Goal: Task Accomplishment & Management: Contribute content

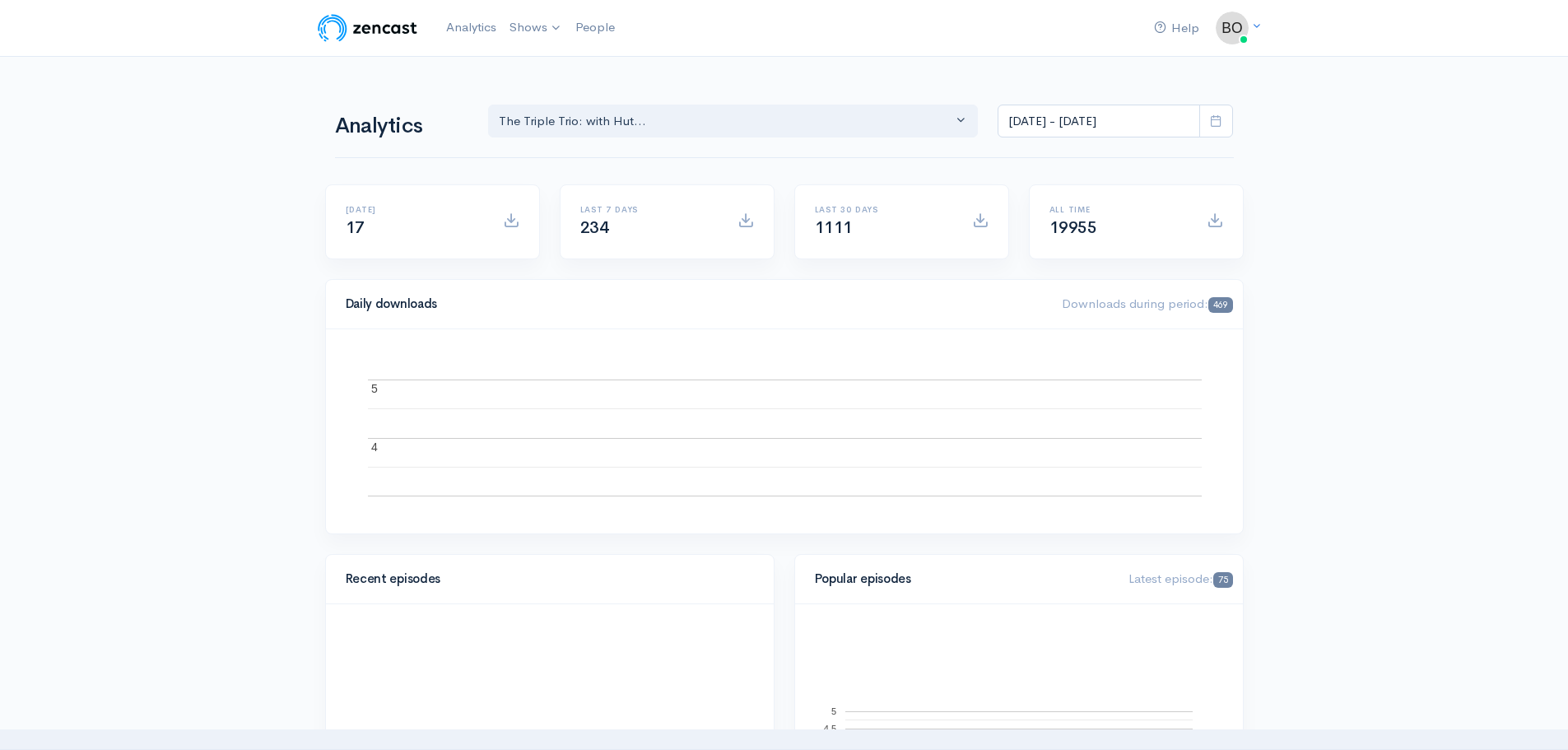
click at [0, 0] on link "The Triple Trio: with [PERSON_NAME], [PERSON_NAME] & R...." at bounding box center [0, 0] width 0 height 0
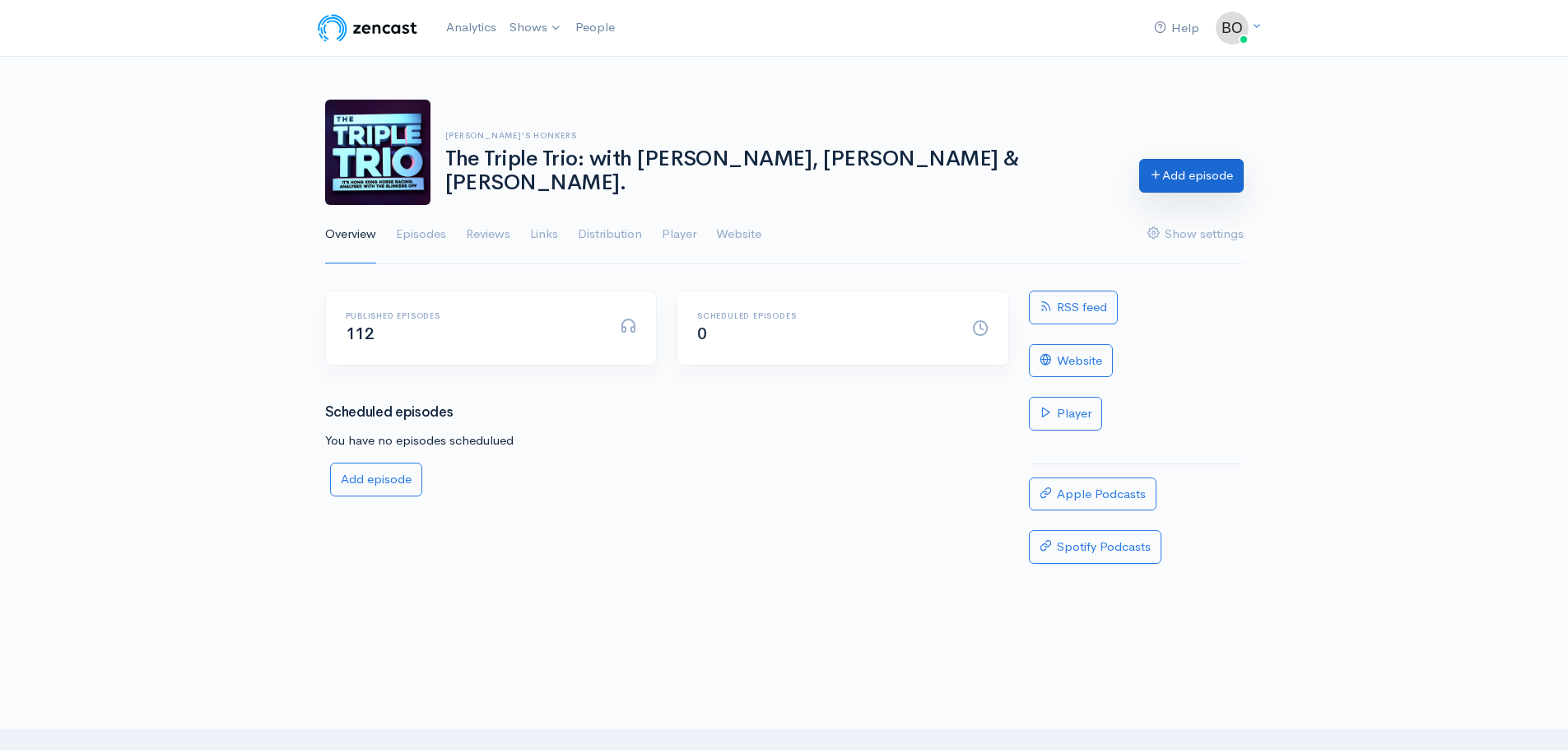
click at [1178, 173] on link "Add episode" at bounding box center [1191, 176] width 105 height 33
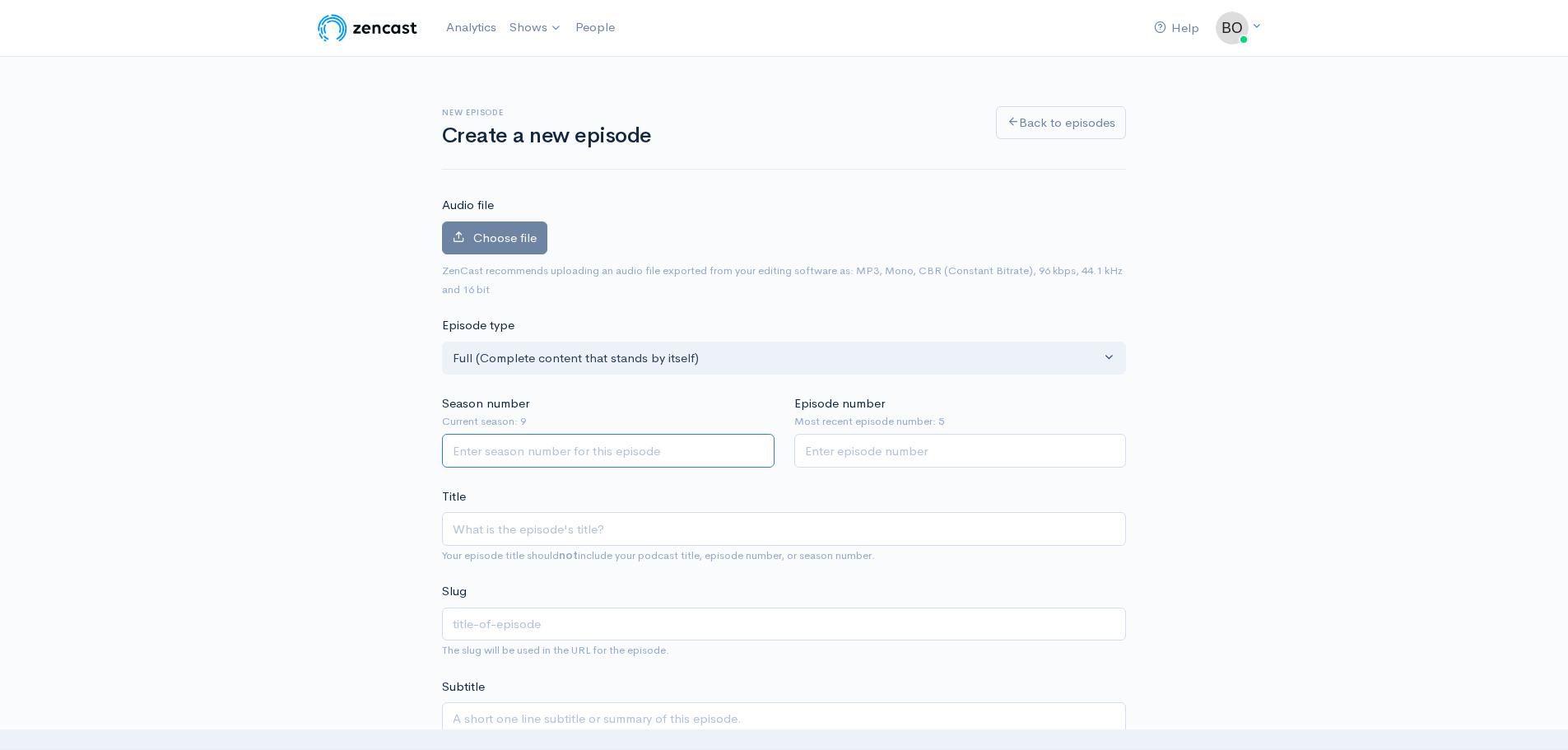
click at [583, 435] on input "Season number" at bounding box center [608, 450] width 333 height 33
type input "9"
type input "6"
paste input "Flamboyant [PERSON_NAME] joins The Triple Trio and [PERSON_NAME] opinion on [PE…"
type input "Flamboyant [PERSON_NAME] joins The Triple Trio and [PERSON_NAME] opinion on [PE…"
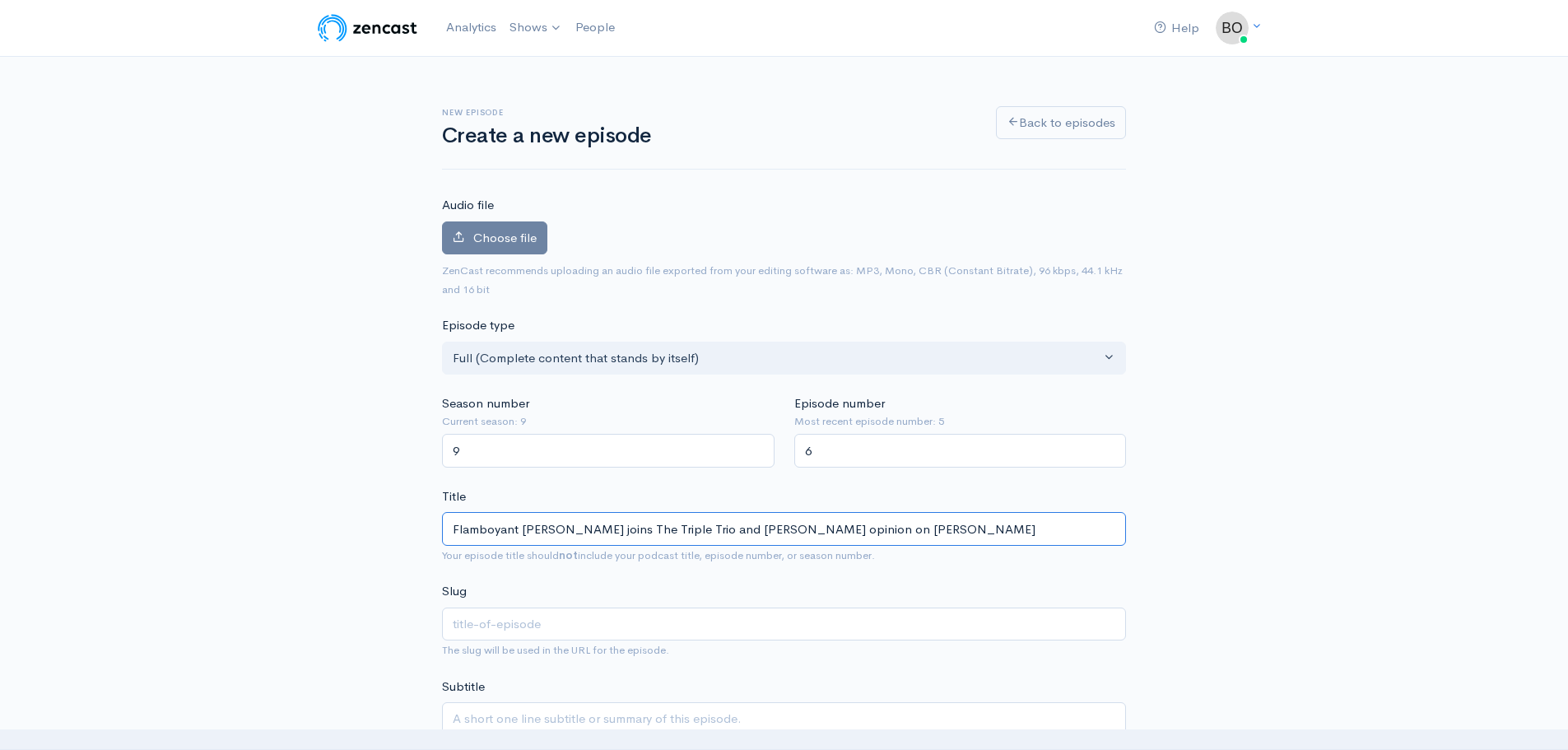
type input "flamboyant-[PERSON_NAME]-joins-the-triple-trio-and-zac-purtons-opinion-on-[PERS…"
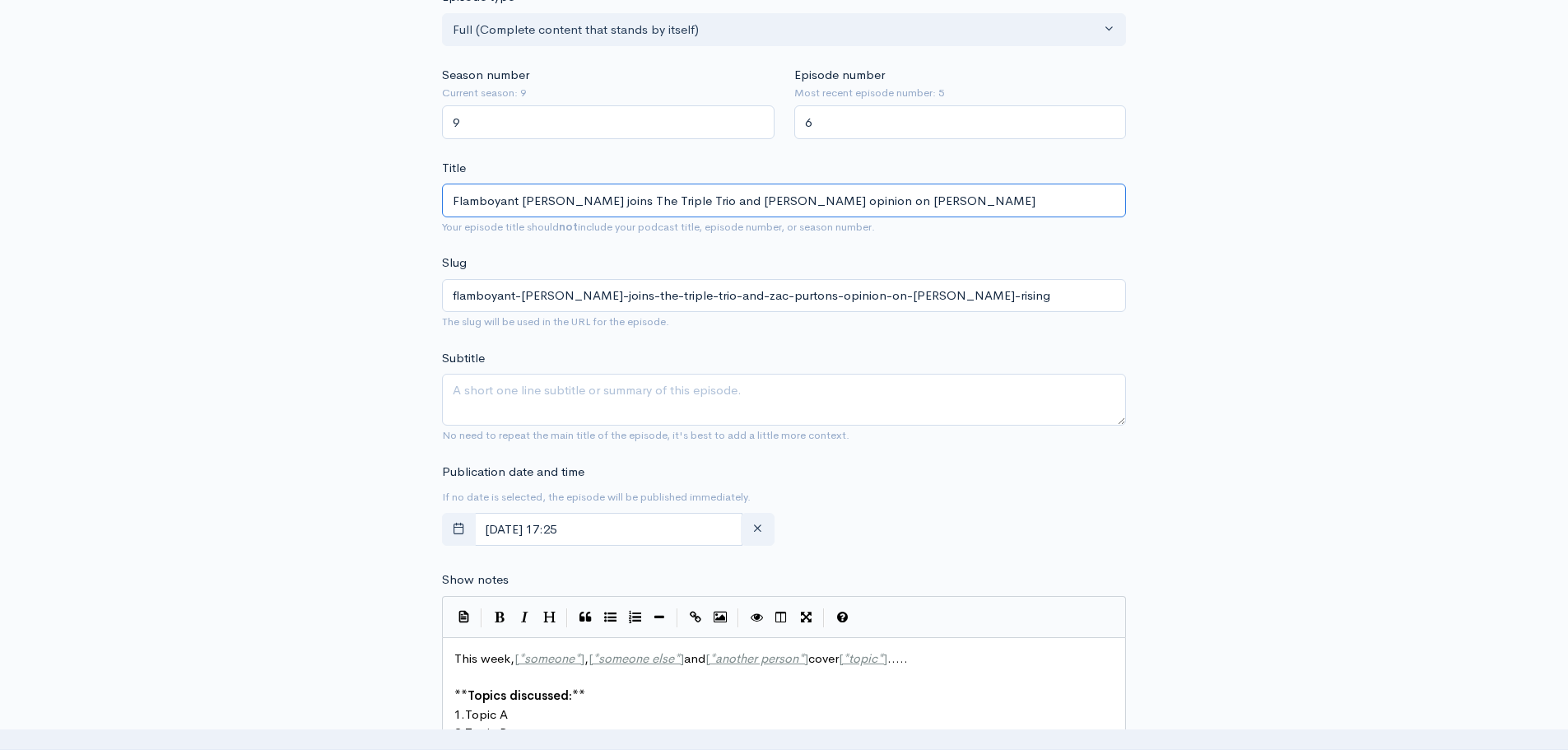
scroll to position [329, 0]
type input "Flamboyant [PERSON_NAME] joins The Triple Trio and [PERSON_NAME] opinion on [PE…"
click at [614, 406] on textarea "Subtitle" at bounding box center [783, 399] width 684 height 52
paste textarea "The Triple Trio rolls on with flamboyant trainer [PERSON_NAME] in the hot seat—…"
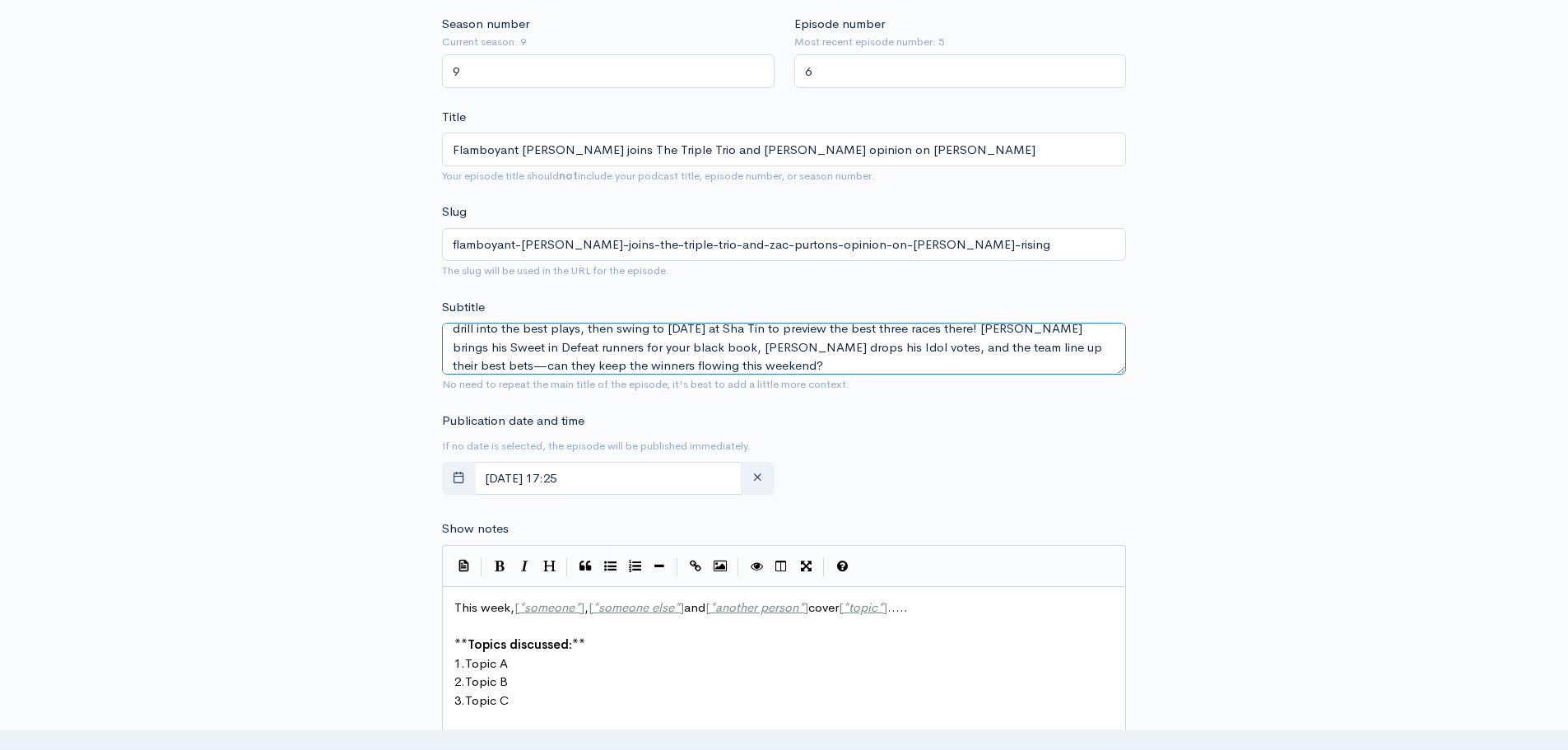
scroll to position [494, 0]
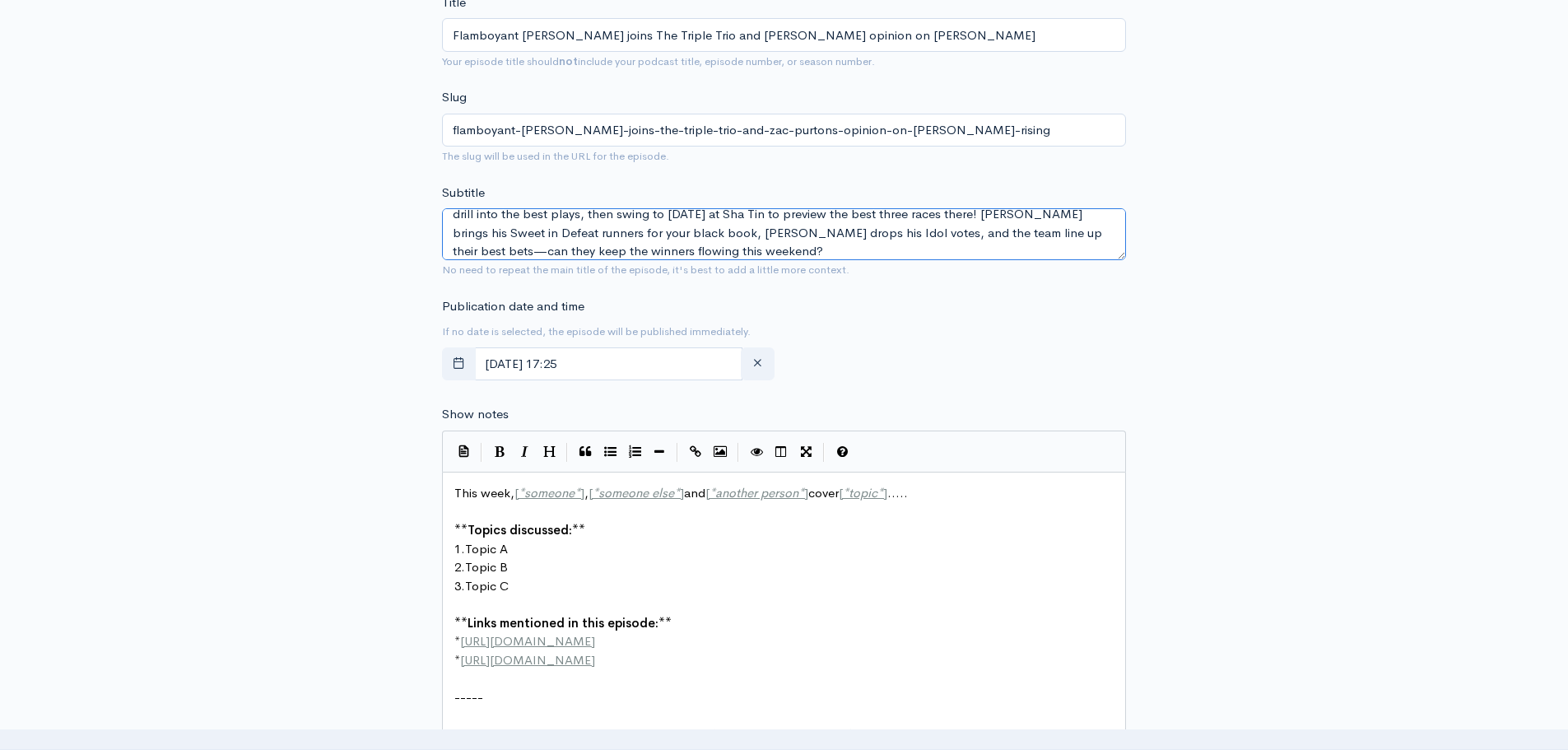
type textarea "The Triple Trio rolls on with flamboyant trainer [PERSON_NAME] in the hot seat—…"
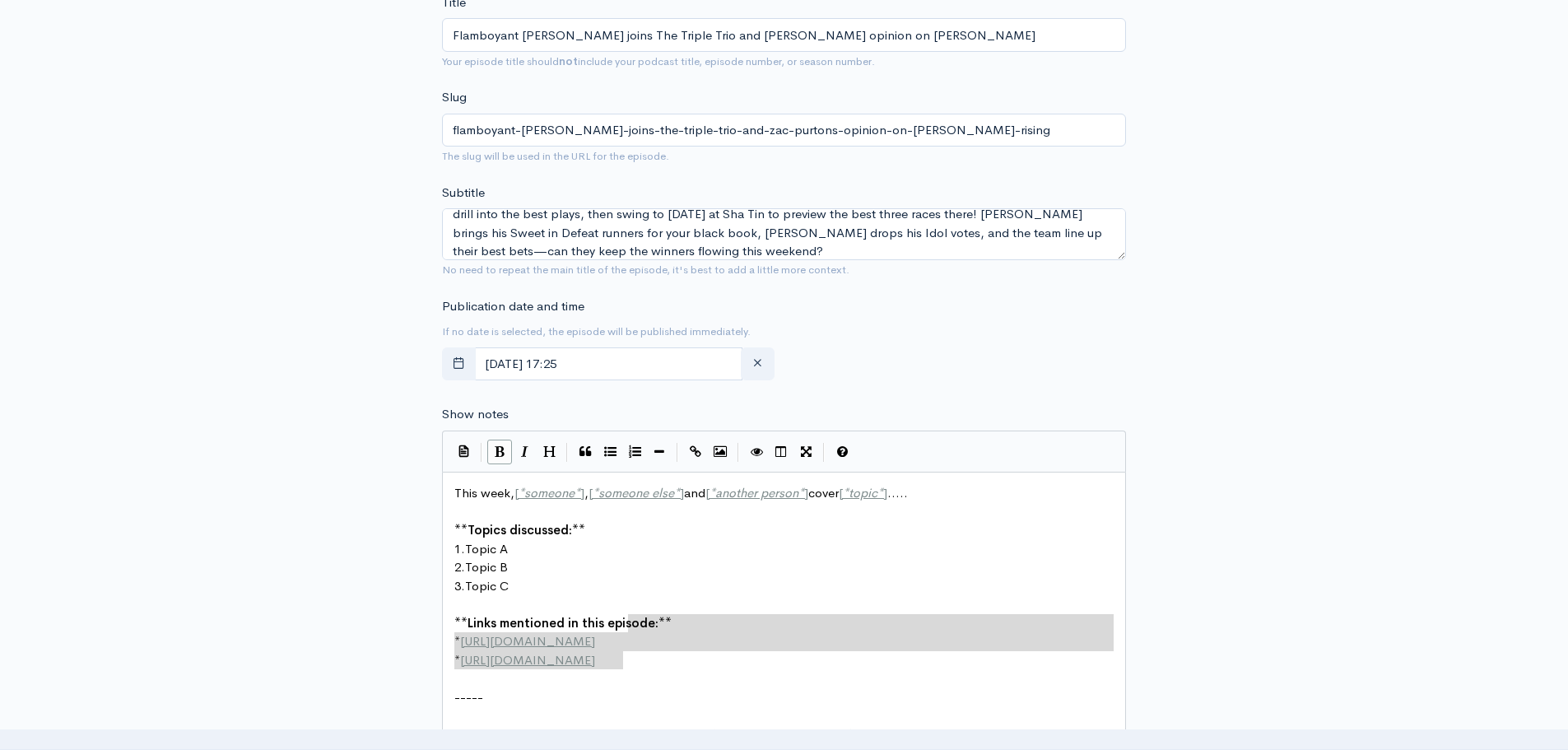
scroll to position [7, 0]
type textarea "This week, [*someone*], [*someone else*] and [*another person*] cover [*topic*]…"
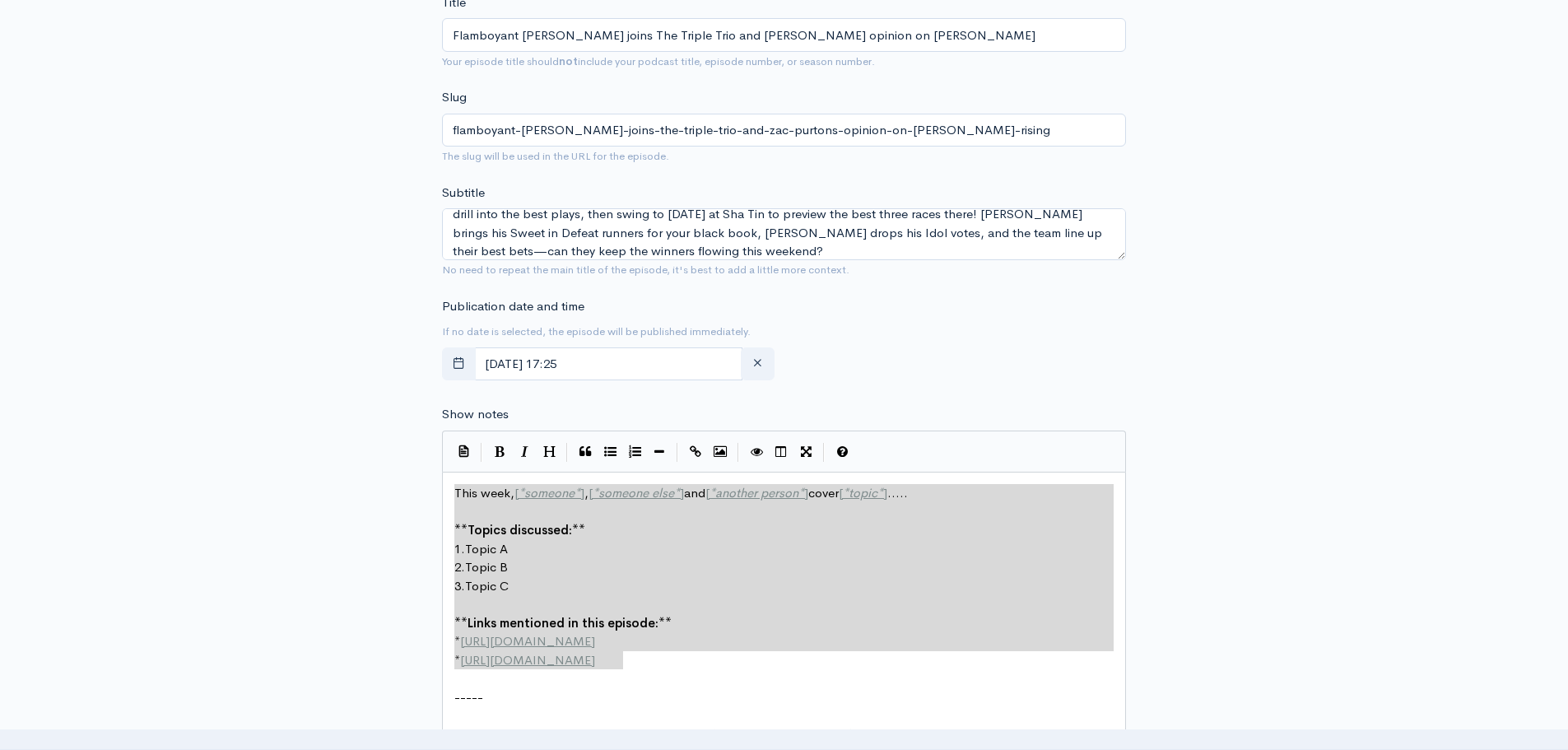
drag, startPoint x: 626, startPoint y: 628, endPoint x: 446, endPoint y: 457, distance: 248.3
paste textarea
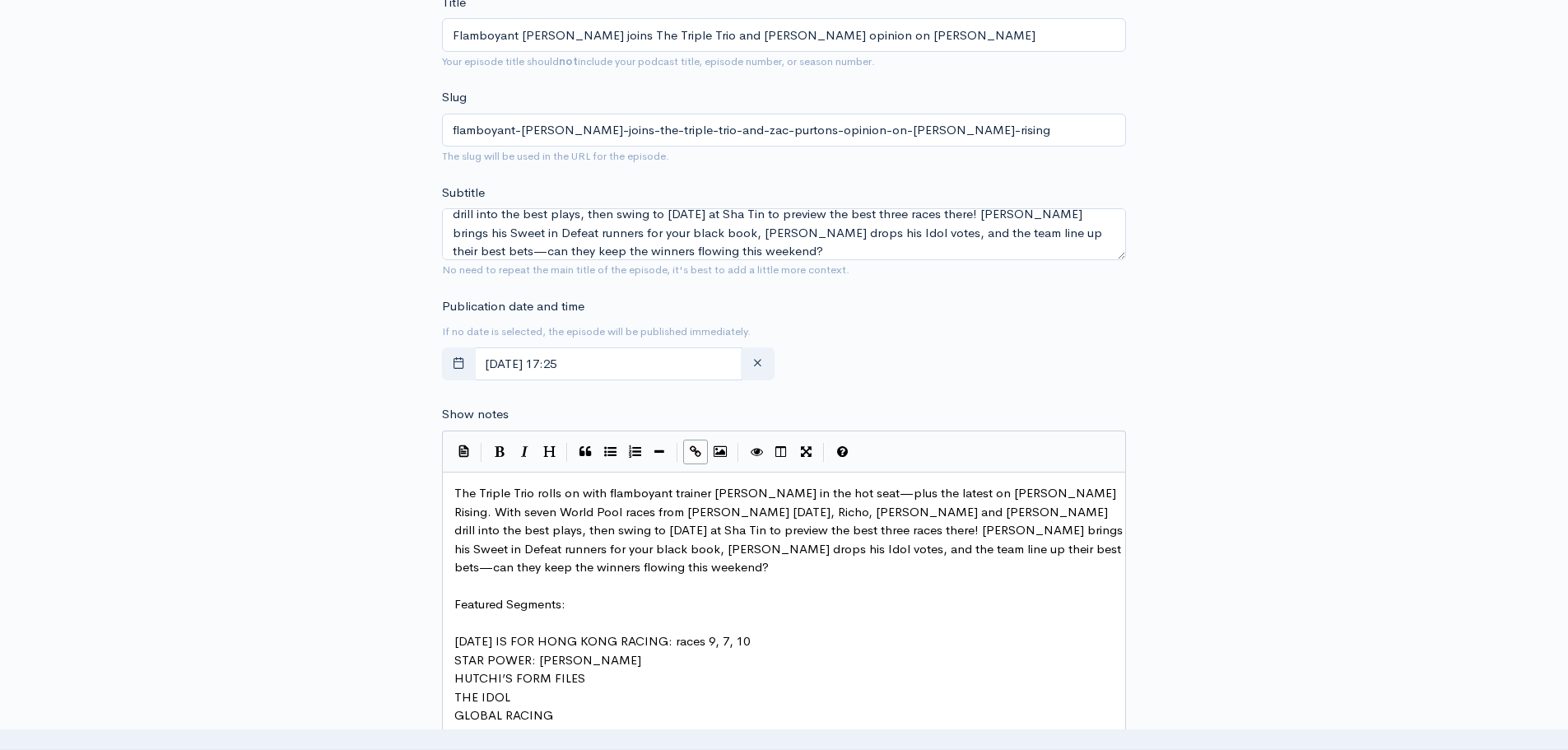
scroll to position [610, 0]
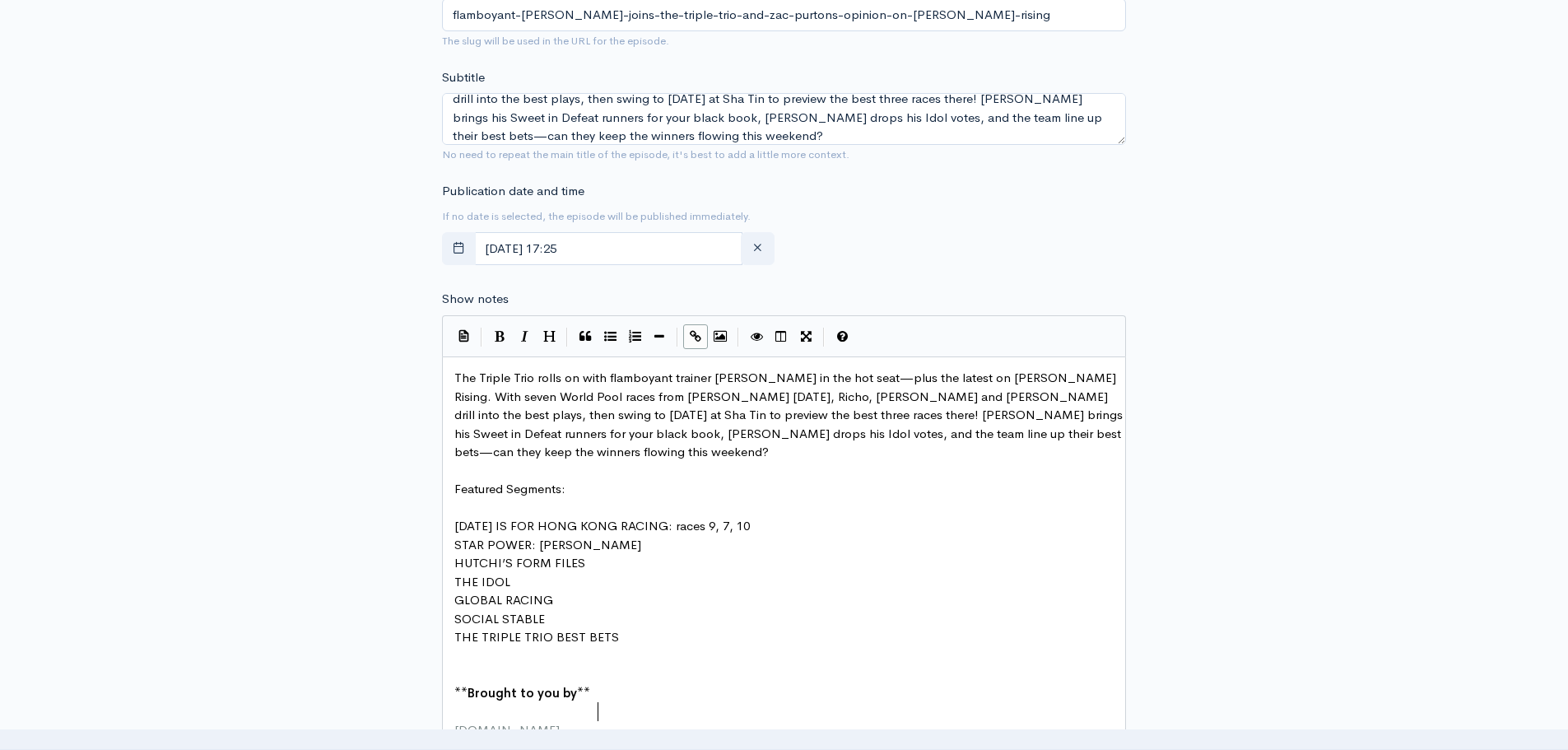
click at [519, 665] on pre "​" at bounding box center [790, 675] width 678 height 19
click at [762, 250] on icon "button" at bounding box center [757, 247] width 12 height 12
type input "12"
type input "00"
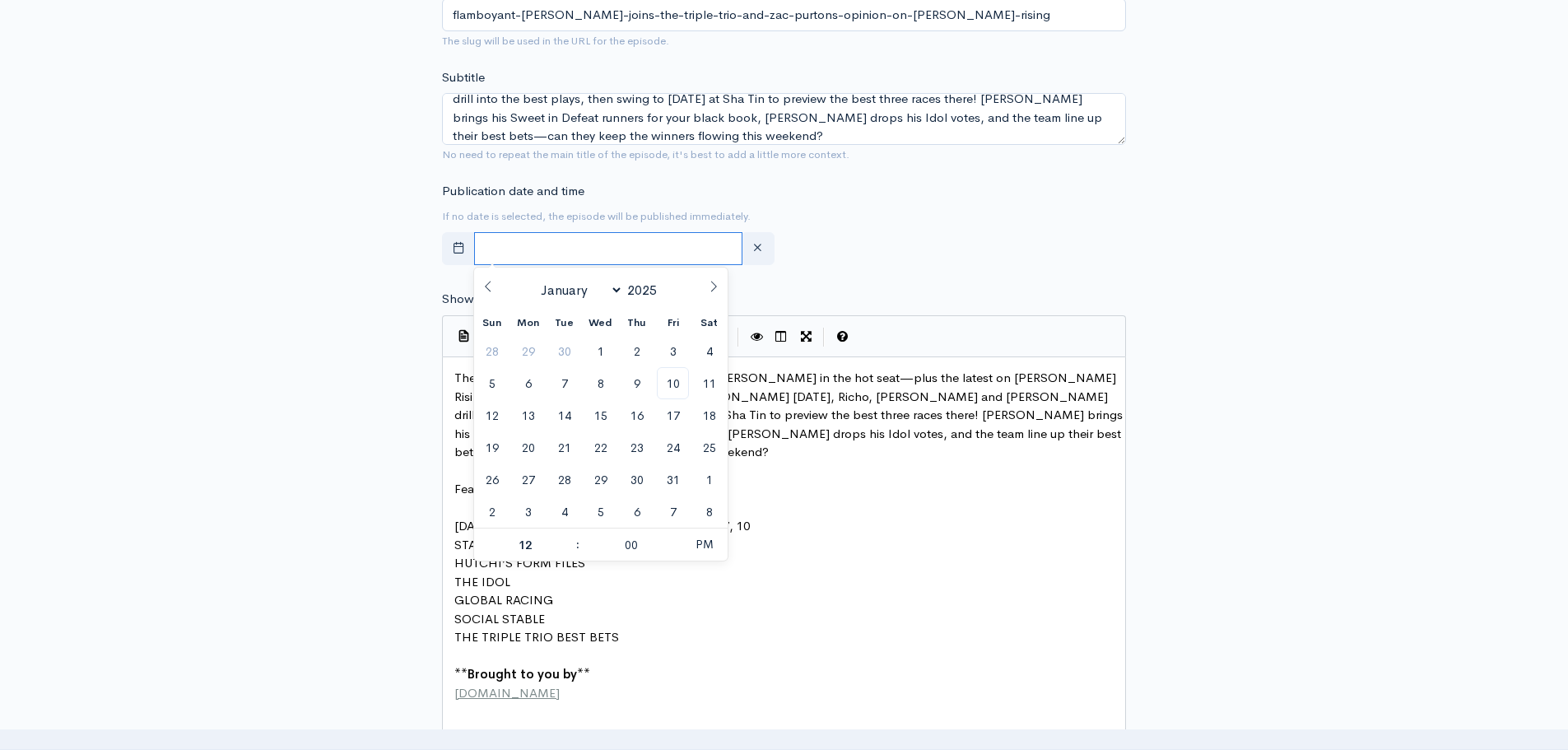
click at [689, 252] on input "text" at bounding box center [608, 248] width 268 height 33
click at [674, 385] on span "10" at bounding box center [673, 384] width 32 height 32
type input "[DATE] 12:00"
type input "05"
type input "[DATE] 17:00"
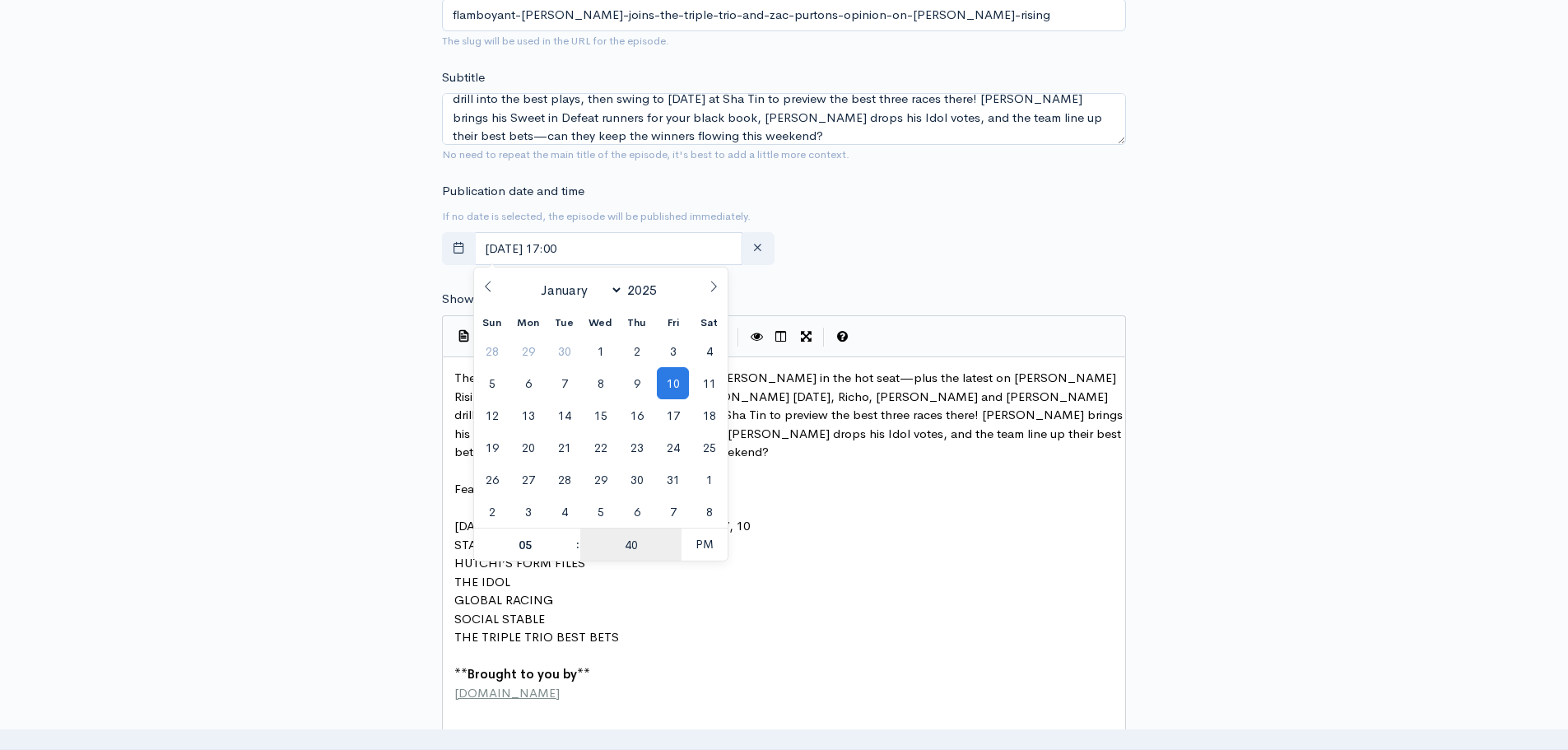
type input "40"
type input "[DATE] 17:40"
click at [976, 262] on div "Publication date and time If no date is selected, the episode will be published…" at bounding box center [784, 227] width 704 height 91
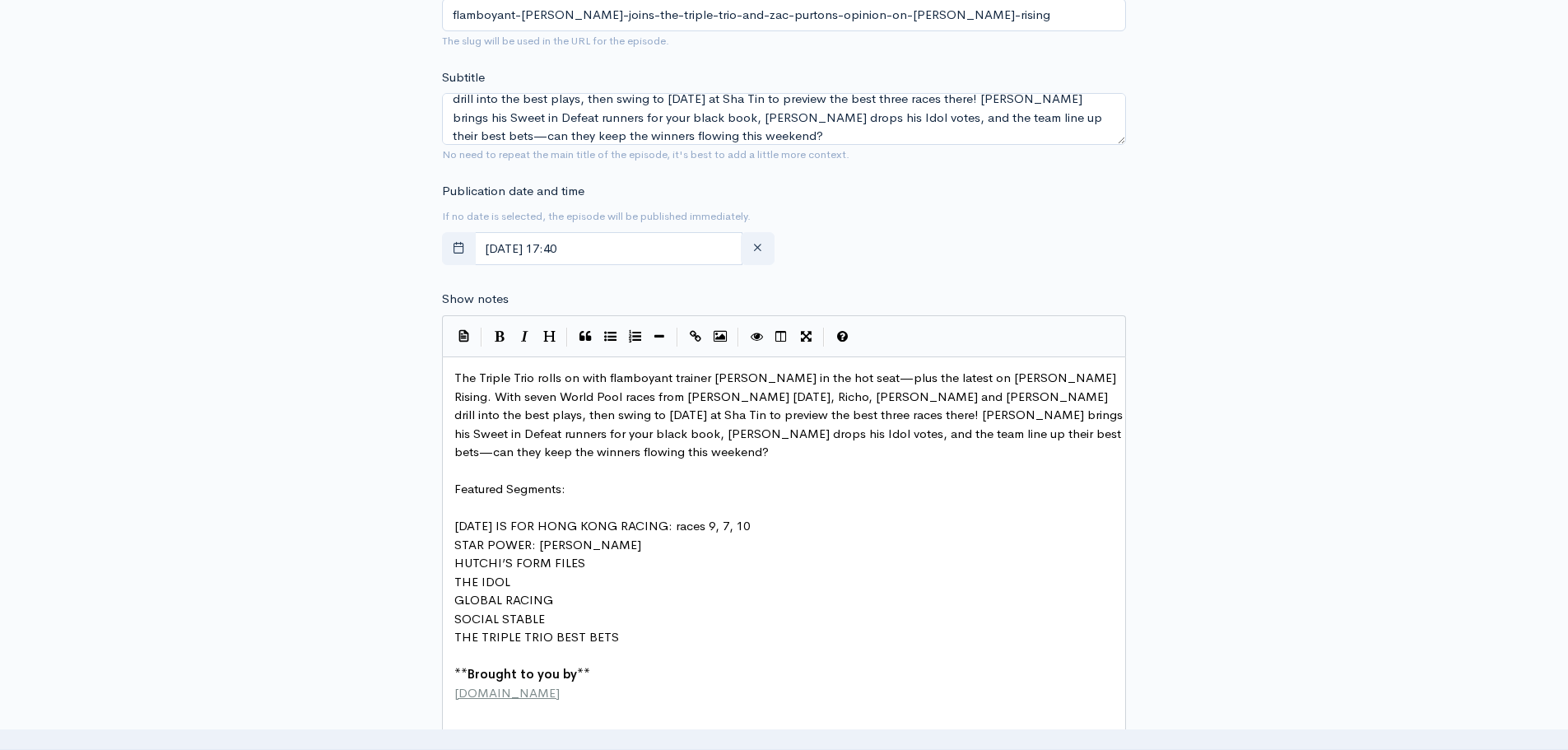
scroll to position [0, 0]
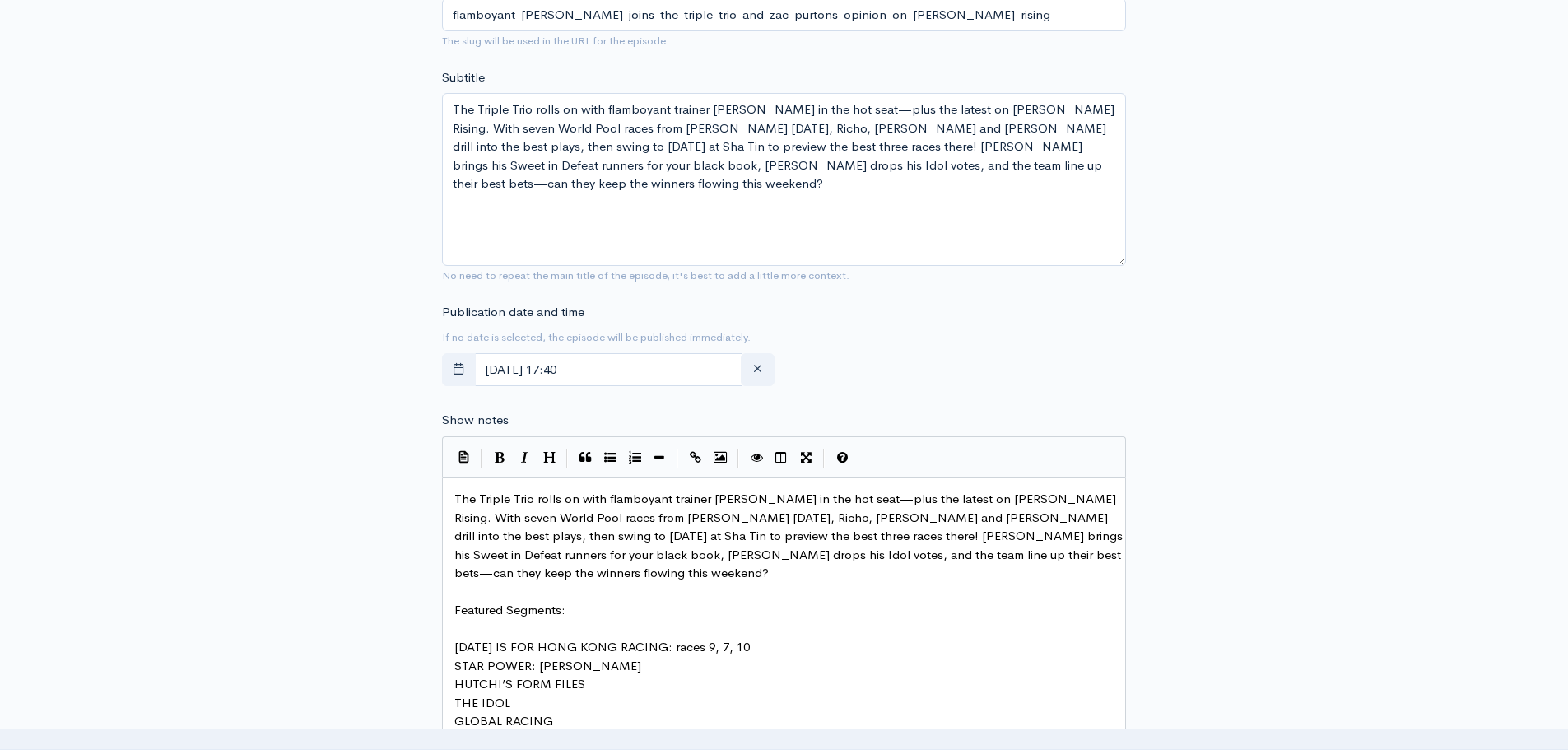
drag, startPoint x: 1115, startPoint y: 135, endPoint x: 1120, endPoint y: 257, distance: 122.1
click at [1120, 257] on textarea "The Triple Trio rolls on with flamboyant trainer [PERSON_NAME] in the hot seat—…" at bounding box center [783, 179] width 684 height 173
drag, startPoint x: 1012, startPoint y: 131, endPoint x: 1118, endPoint y: 181, distance: 117.2
click at [1118, 181] on textarea "The Triple Trio rolls on with flamboyant trainer [PERSON_NAME] in the hot seat—…" at bounding box center [783, 179] width 684 height 173
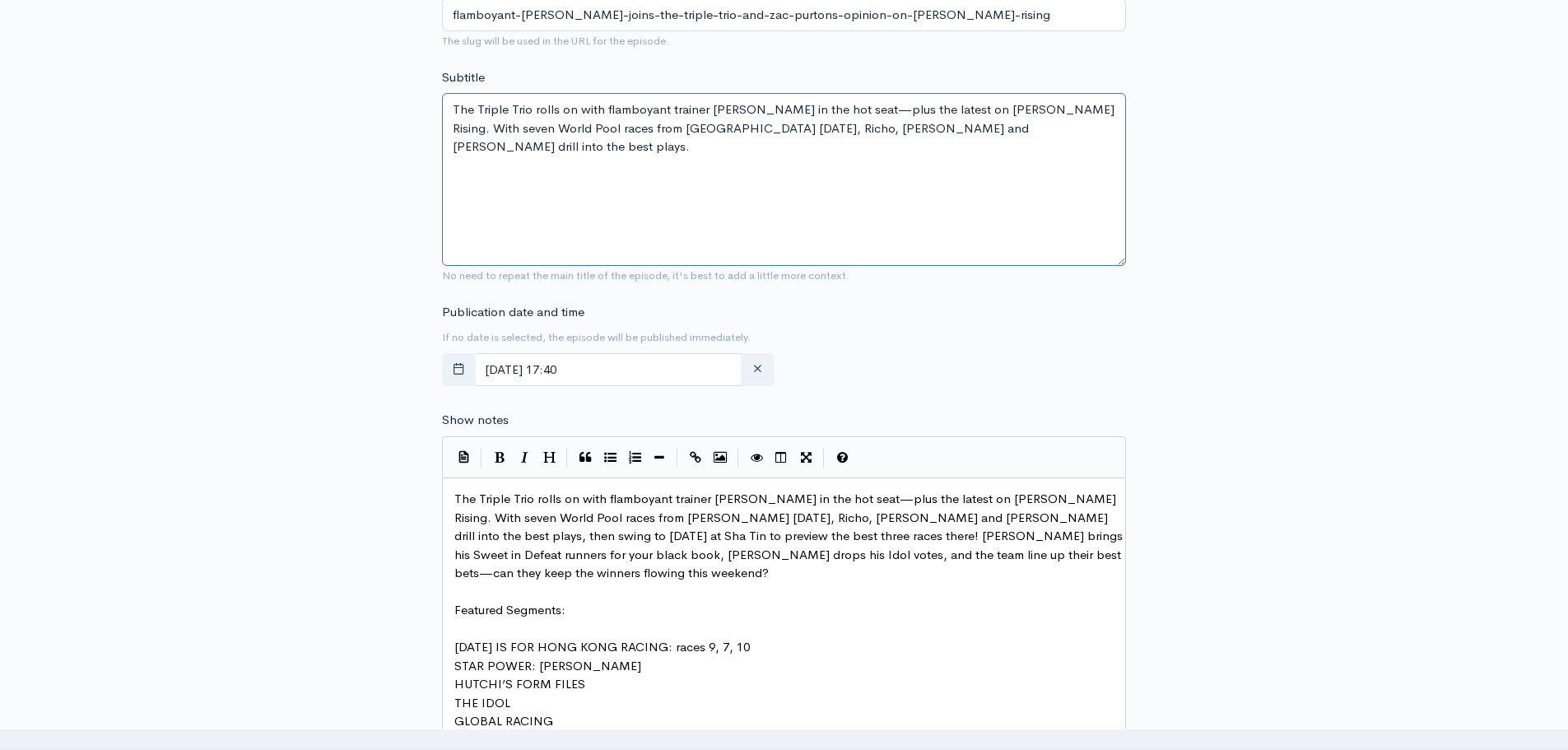
type textarea "The Triple Trio rolls on with flamboyant trainer [PERSON_NAME] in the hot seat—…"
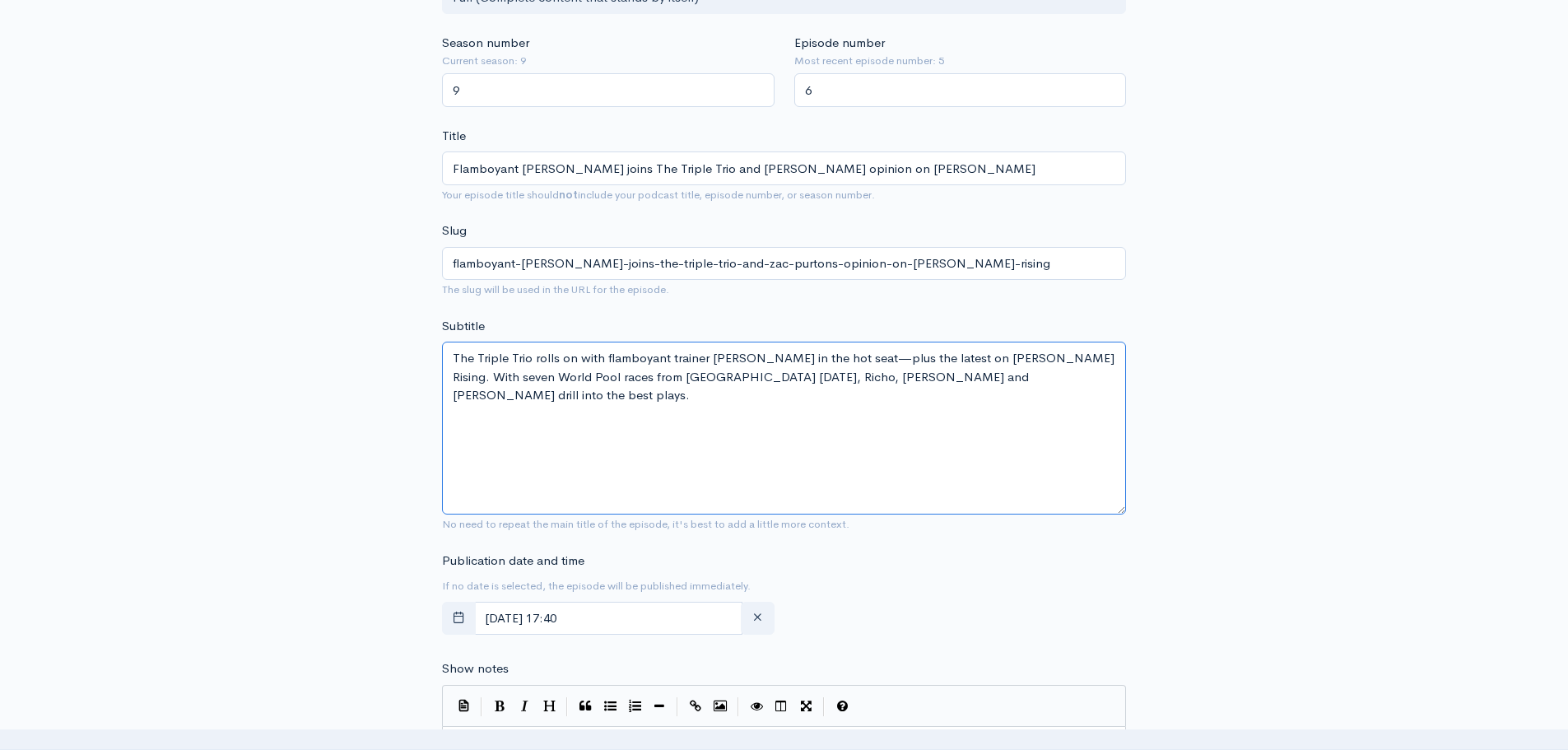
scroll to position [115, 0]
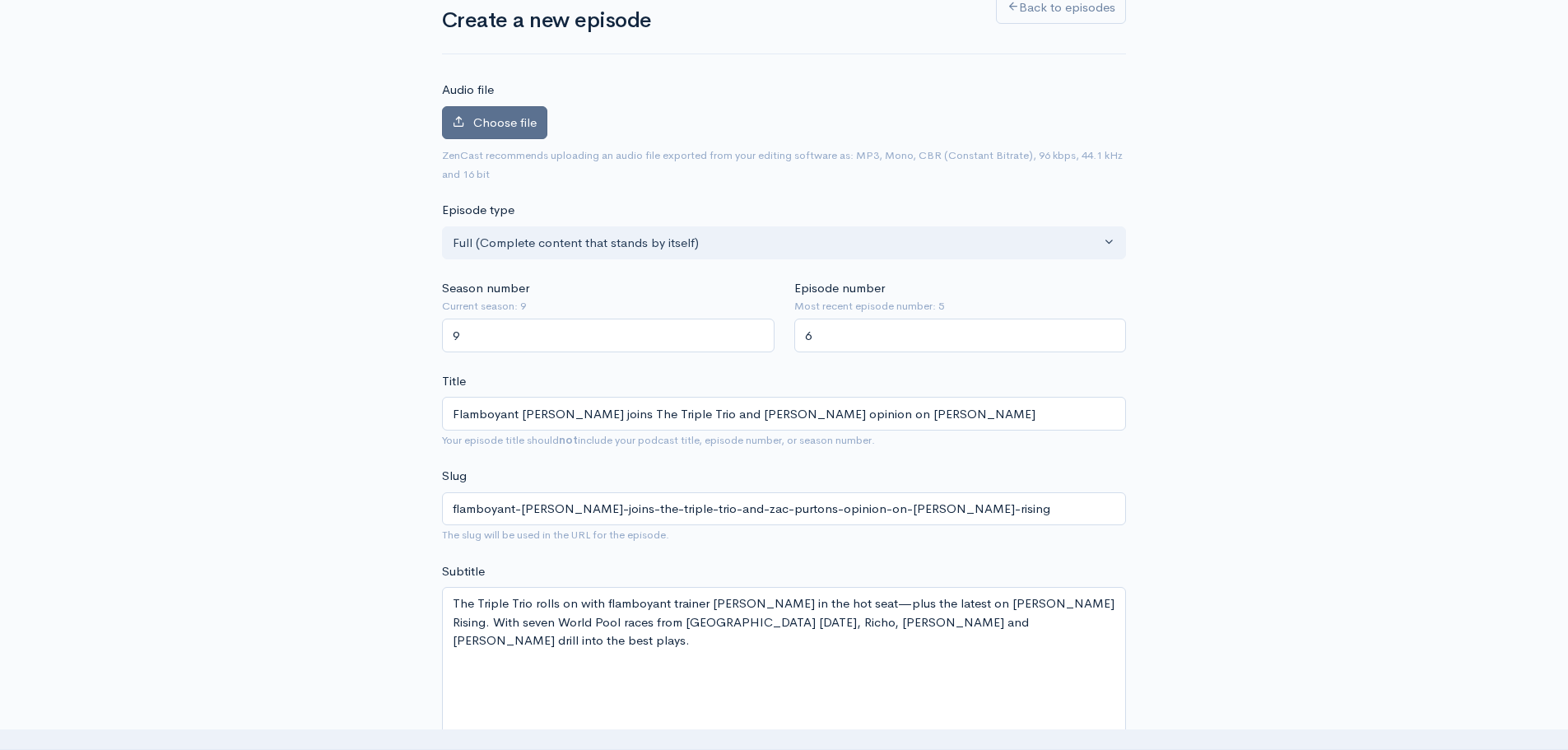
click at [511, 119] on span "Choose file" at bounding box center [505, 122] width 63 height 15
click at [0, 0] on input "Choose file" at bounding box center [0, 0] width 0 height 0
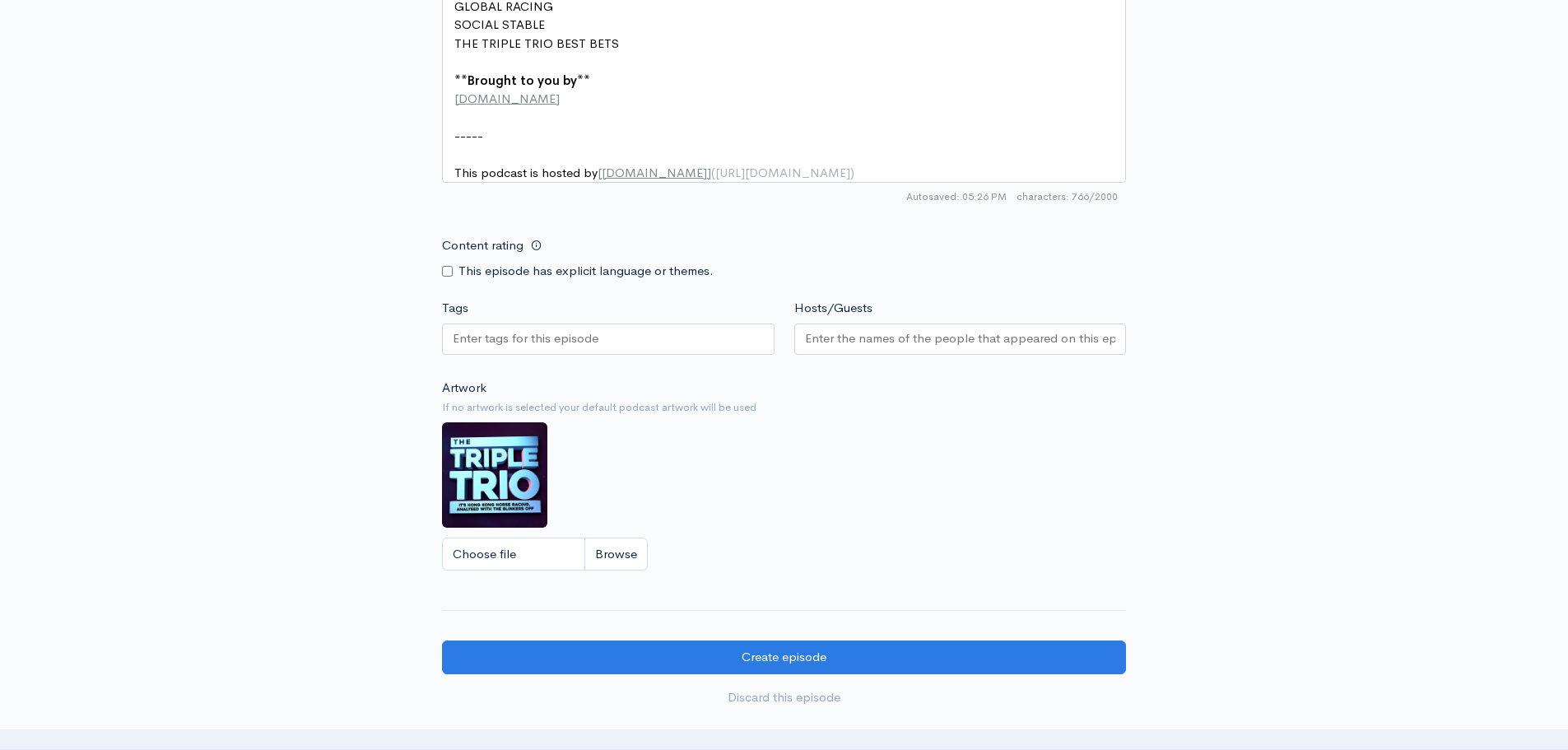
scroll to position [1432, 0]
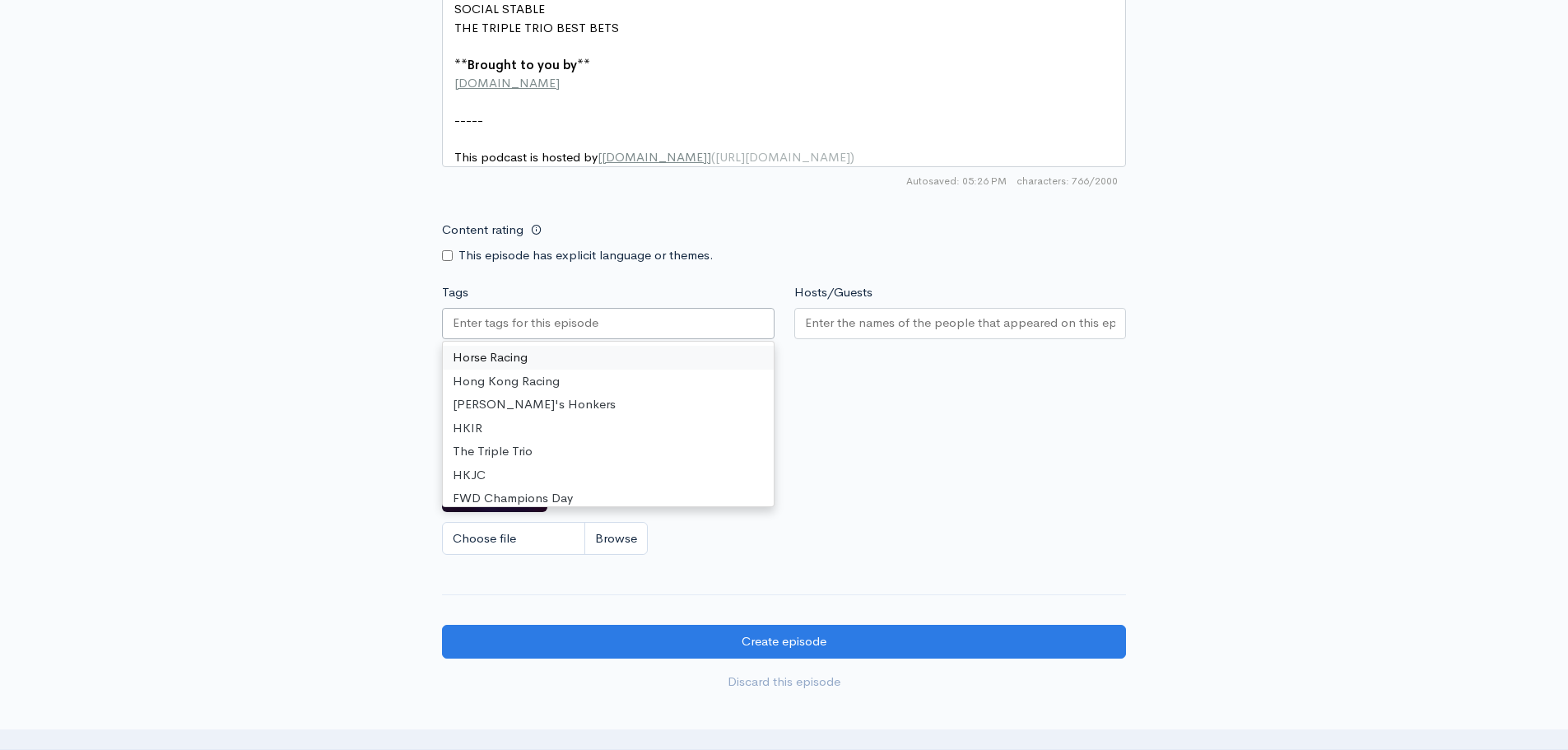
click at [555, 314] on input "Tags" at bounding box center [526, 323] width 148 height 19
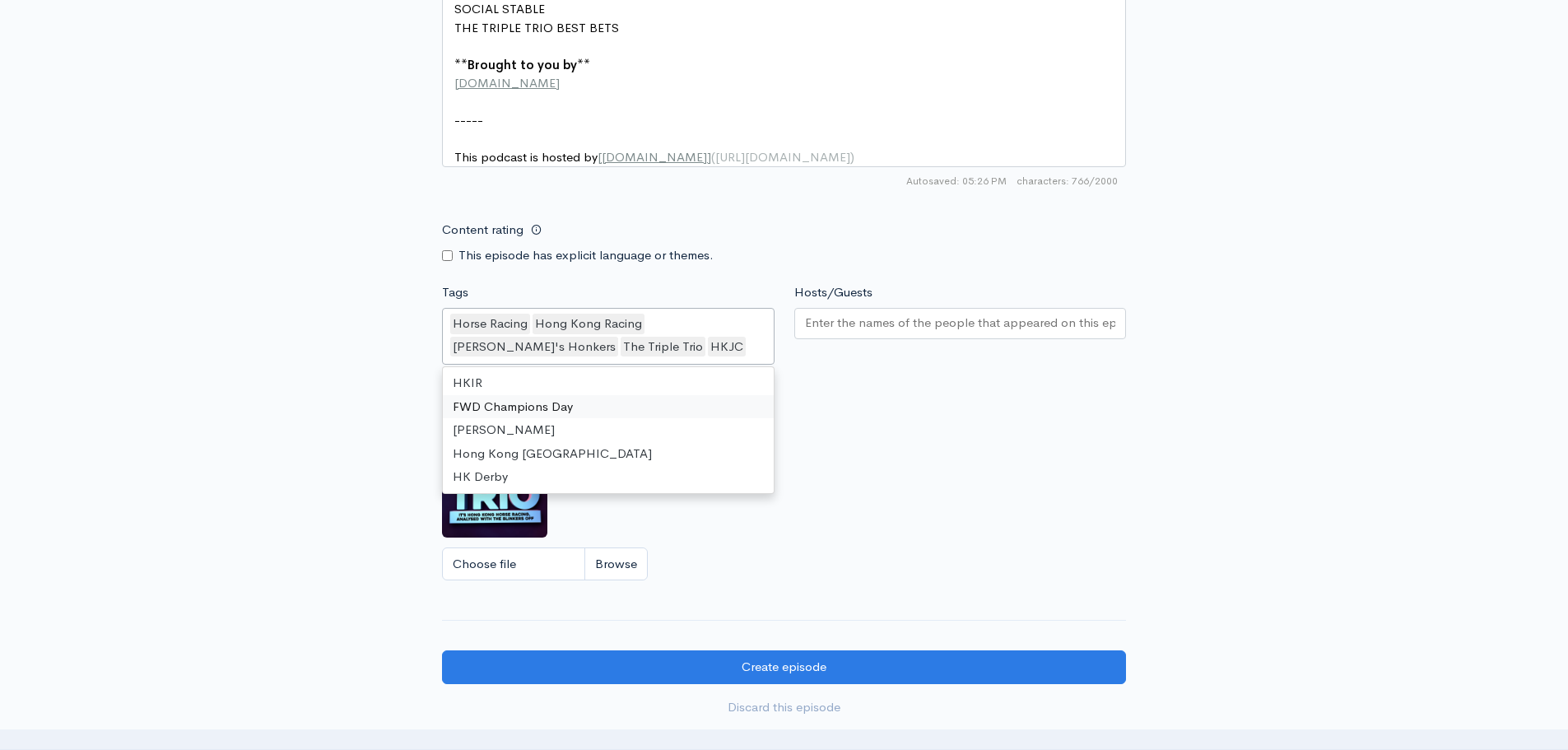
click at [904, 326] on input "Hosts/Guests" at bounding box center [960, 323] width 311 height 19
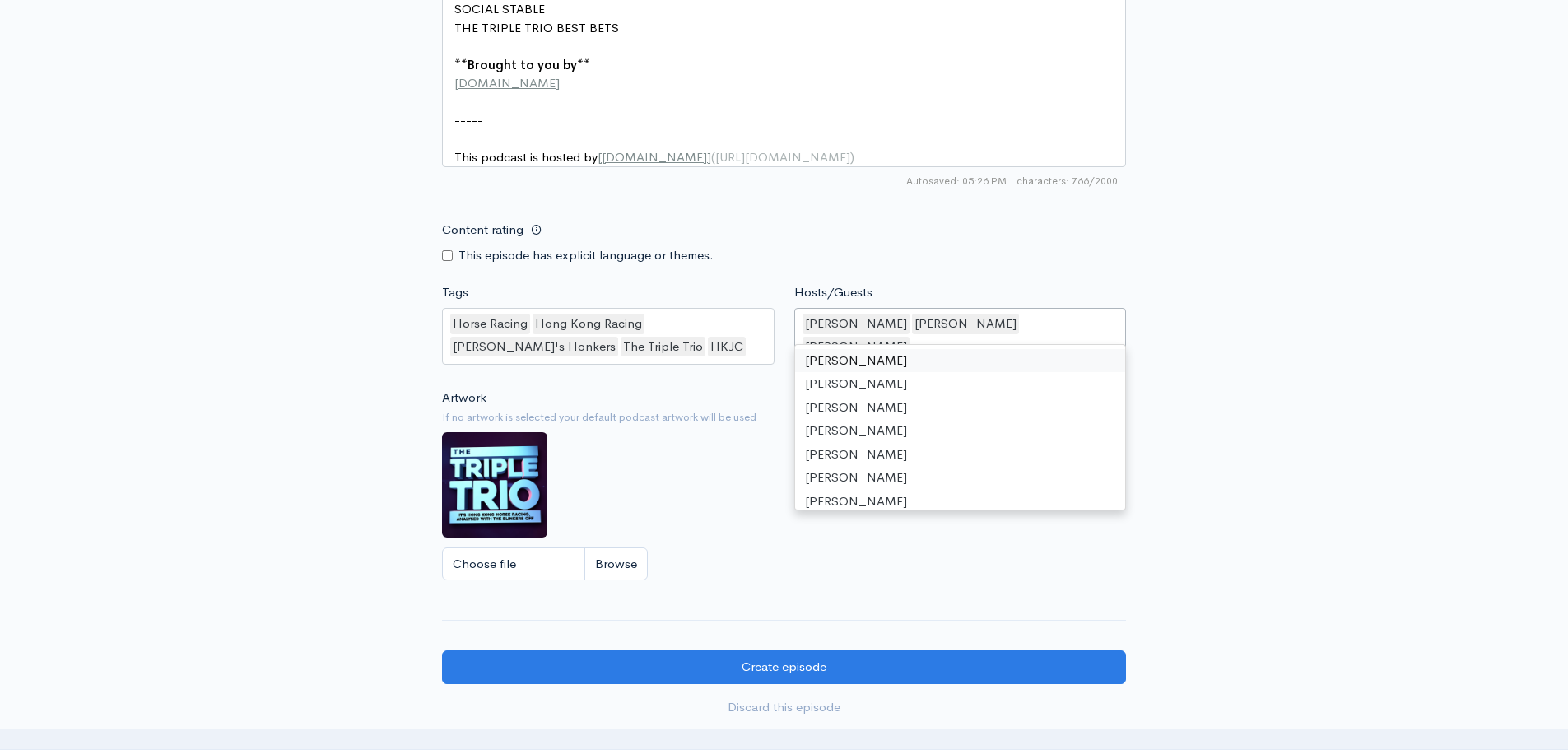
click at [1072, 313] on div "[PERSON_NAME] [PERSON_NAME] [PERSON_NAME]" at bounding box center [960, 337] width 333 height 57
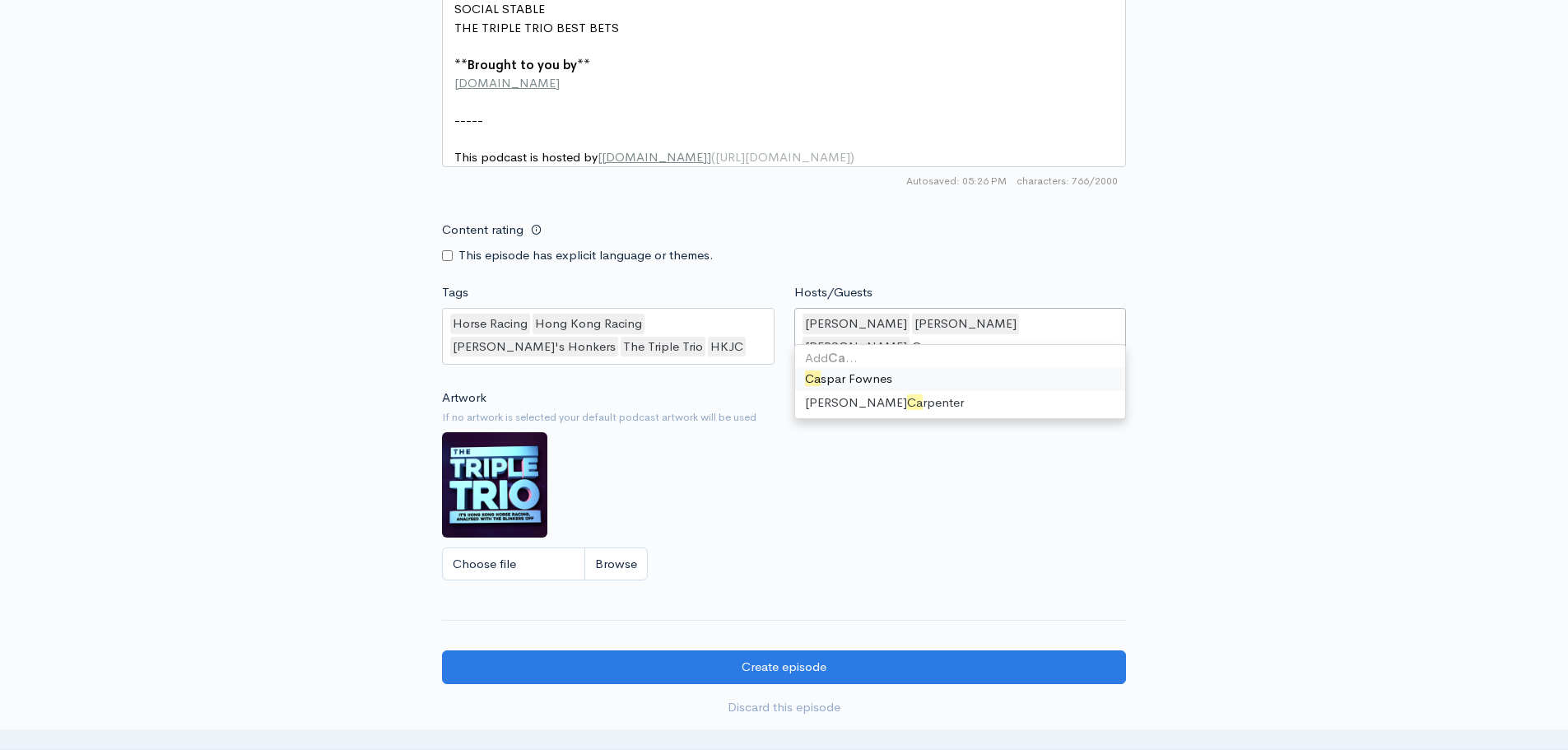
type input "Cas"
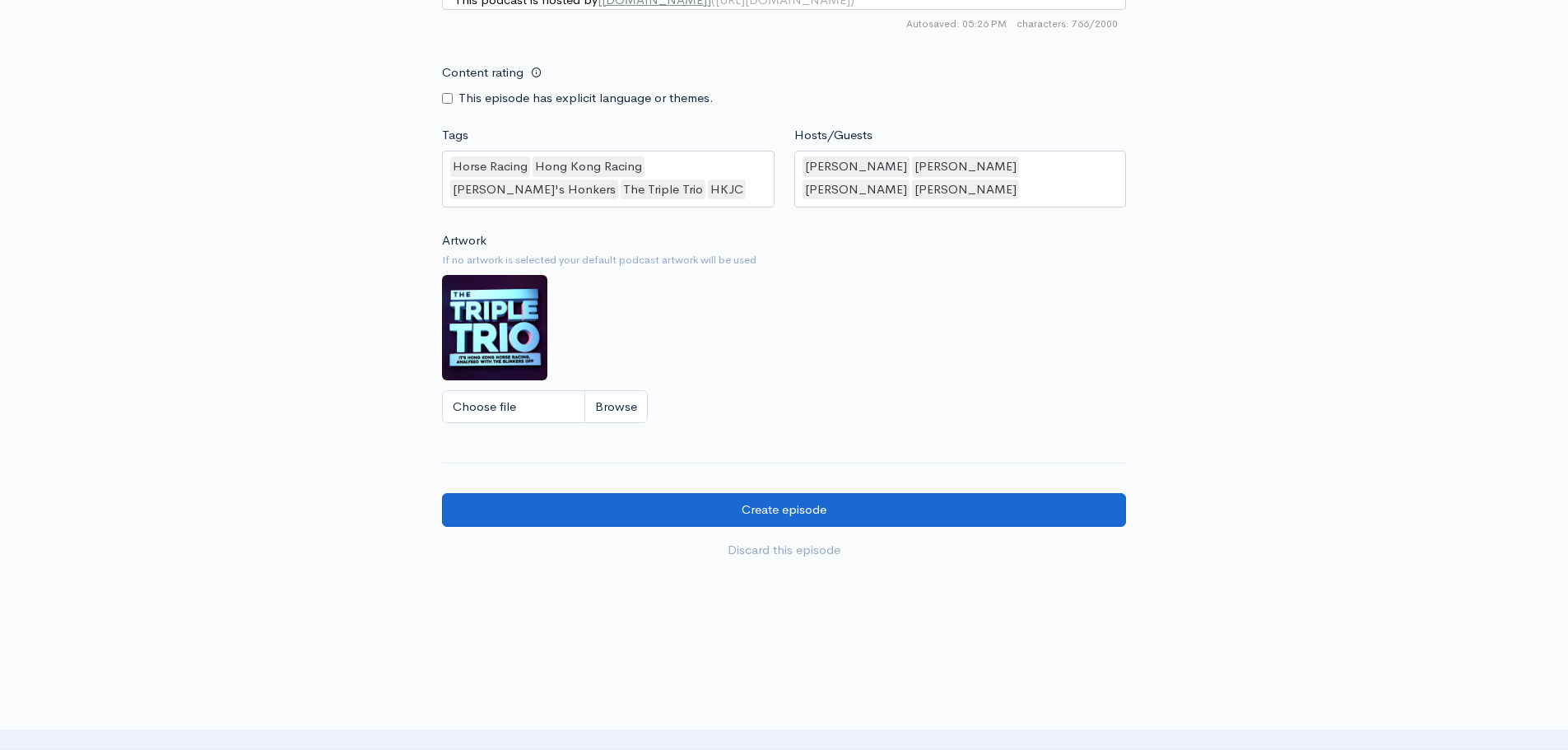
scroll to position [1597, 0]
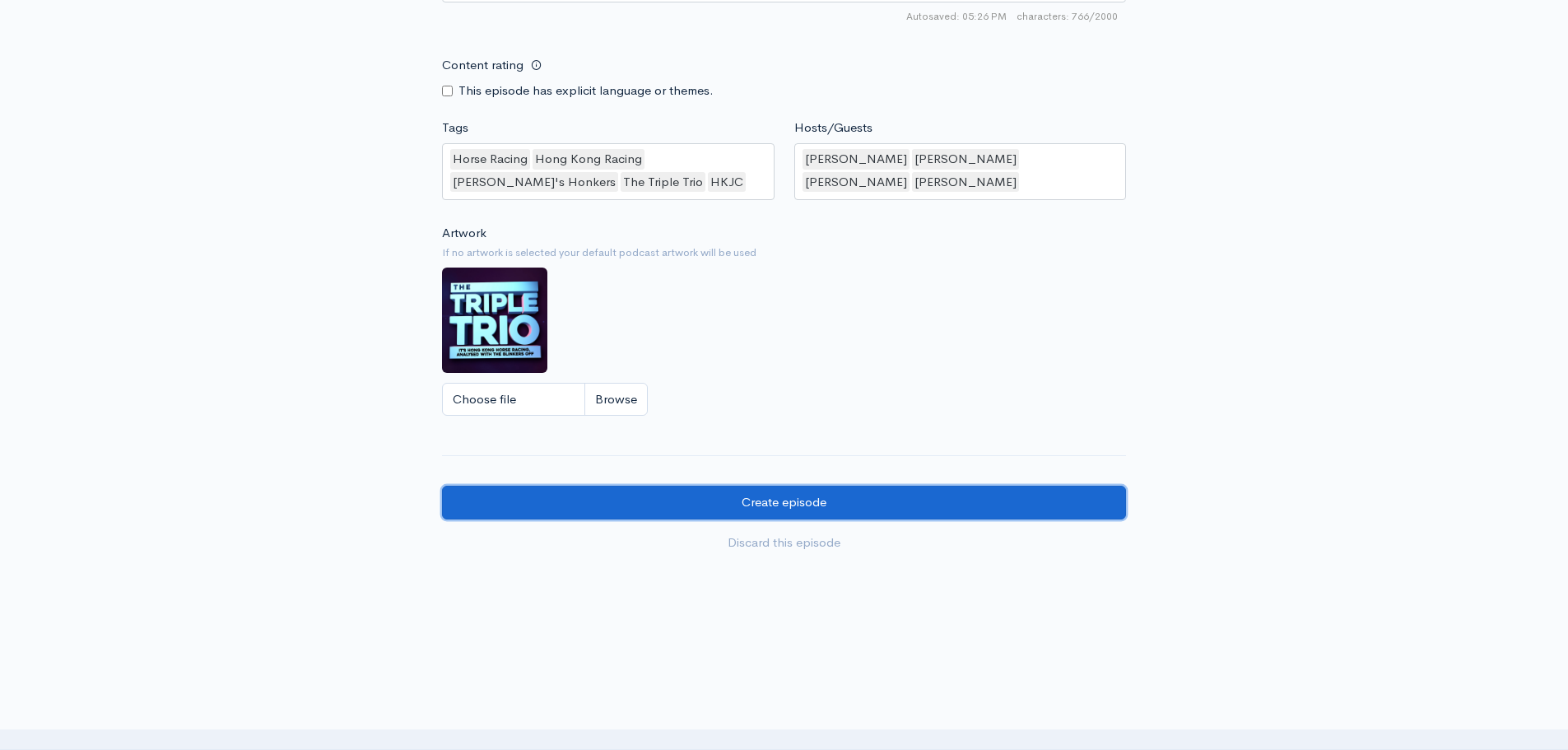
click at [840, 499] on input "Create episode" at bounding box center [783, 502] width 684 height 33
